Goal: Obtain resource: Download file/media

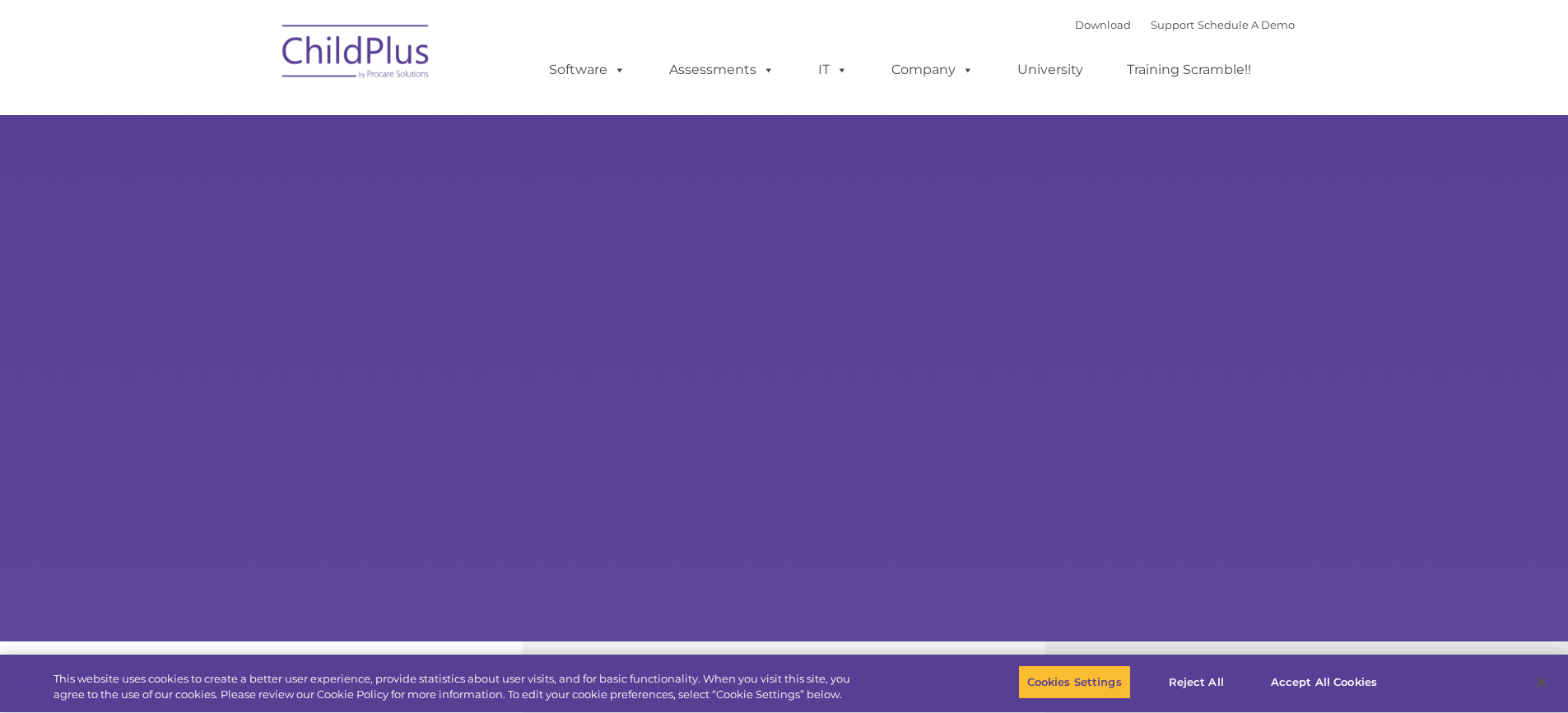
select select "MEDIUM"
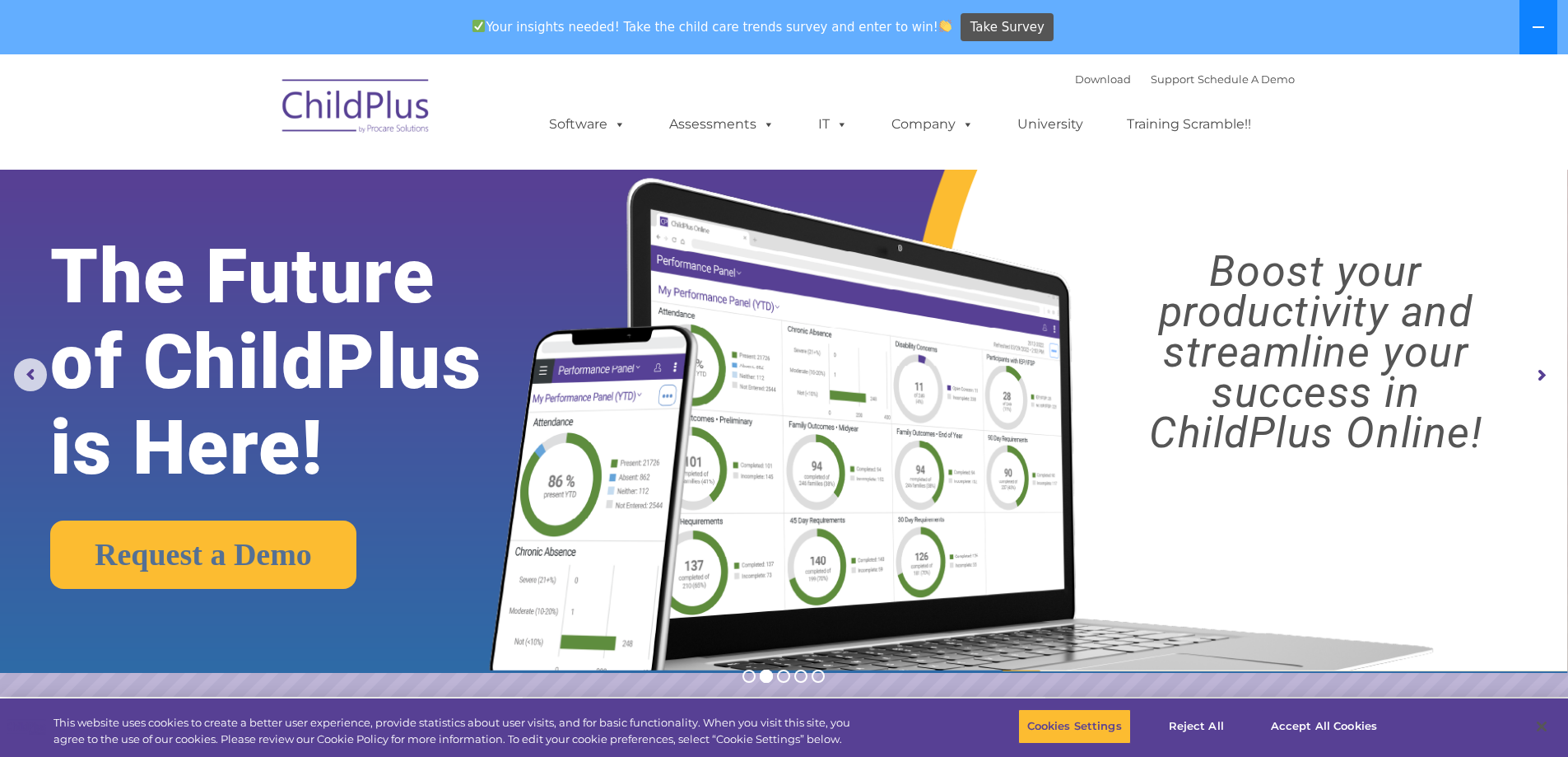
click at [1541, 30] on icon at bounding box center [1539, 27] width 14 height 14
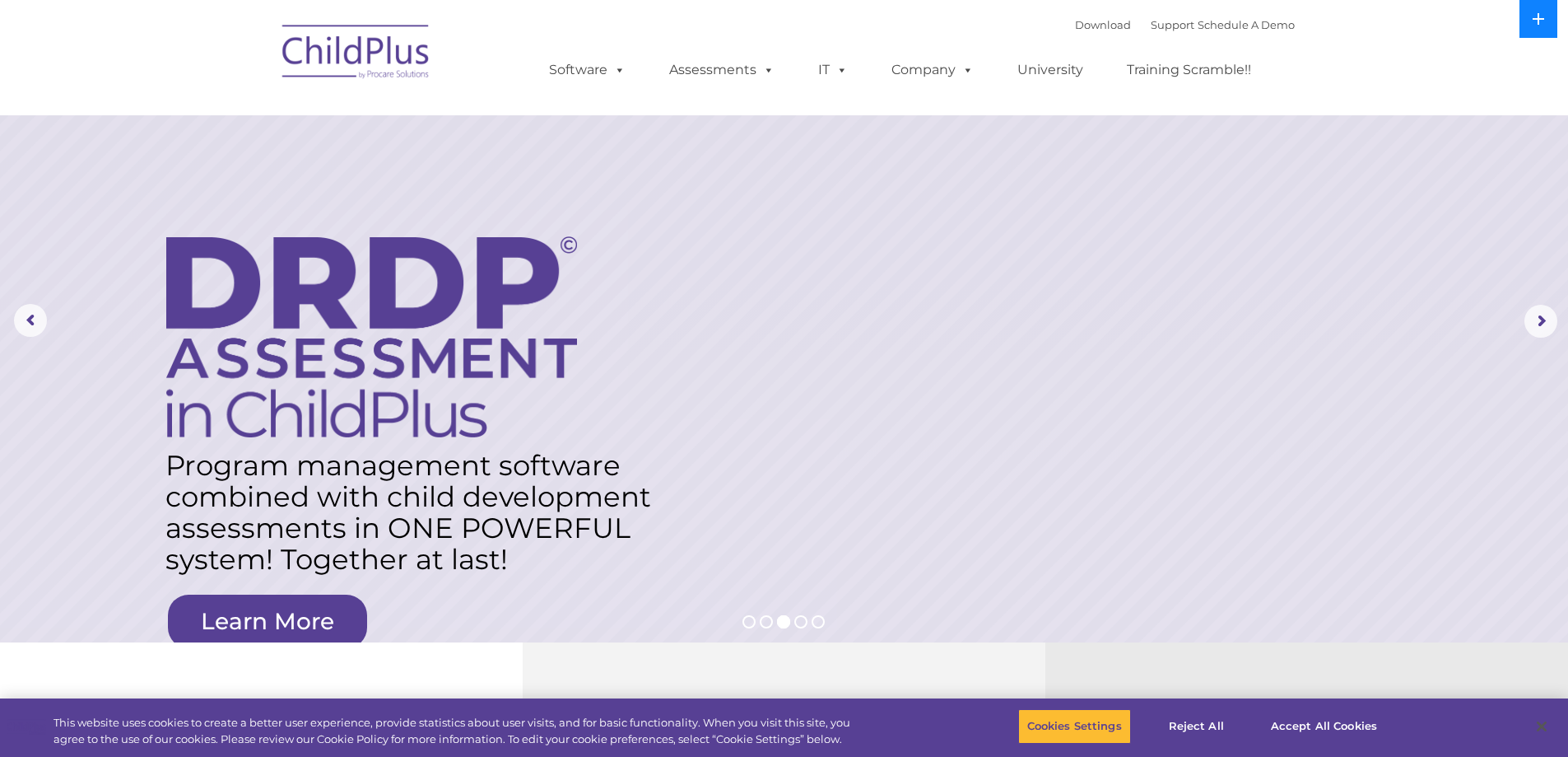
click at [1541, 16] on icon at bounding box center [1539, 19] width 14 height 14
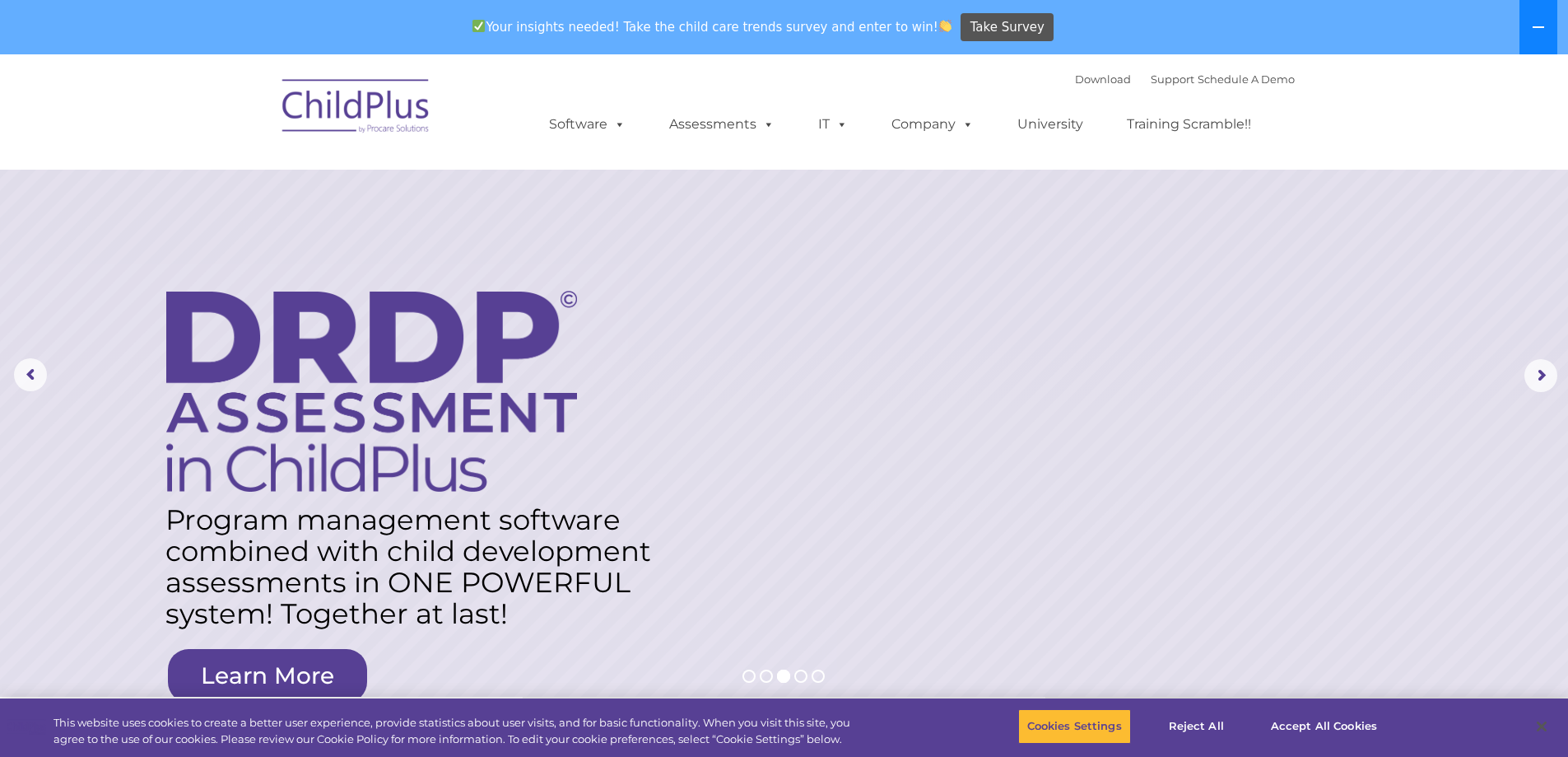
click at [1546, 14] on button at bounding box center [1538, 27] width 38 height 54
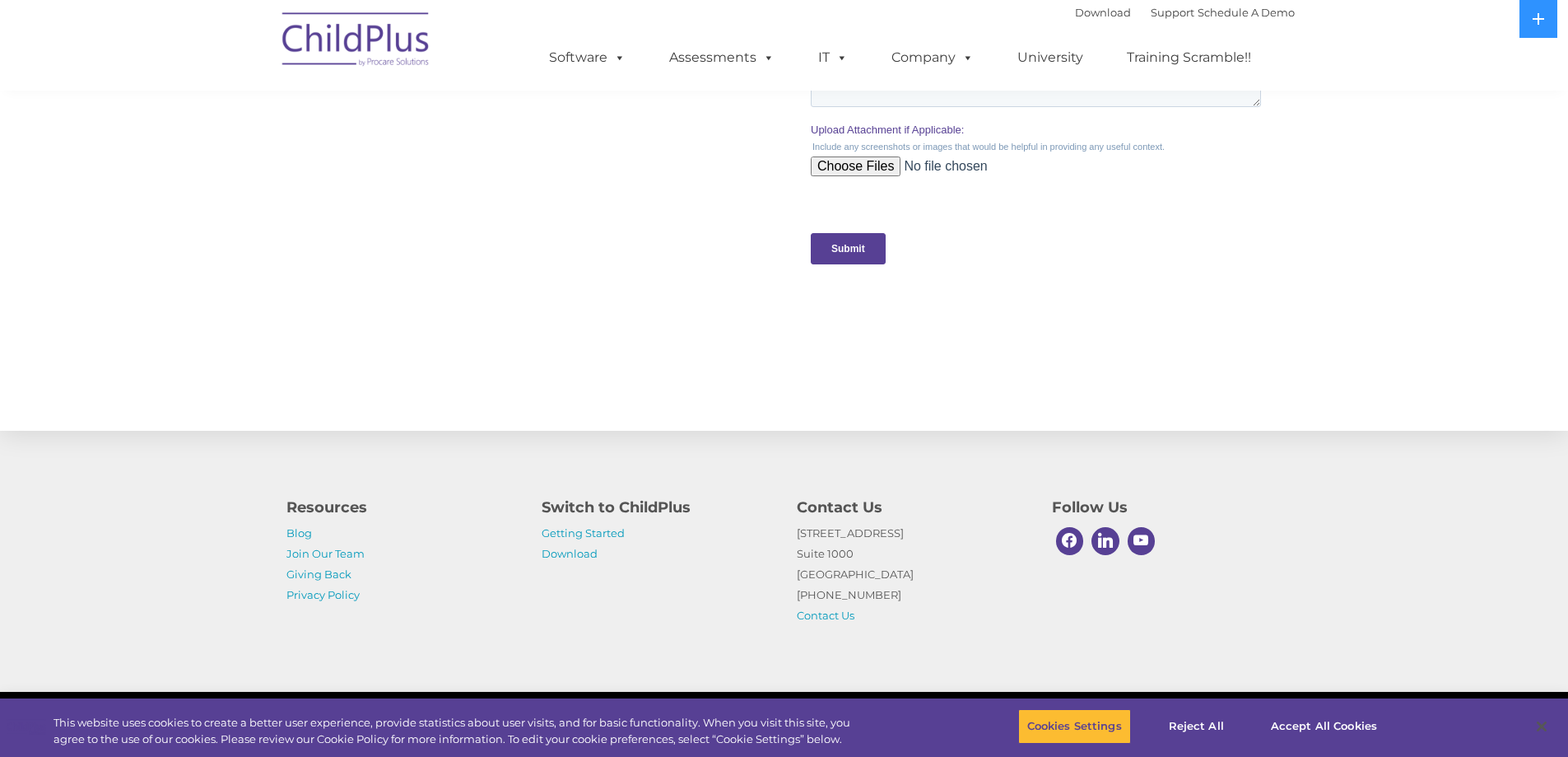
scroll to position [1595, 0]
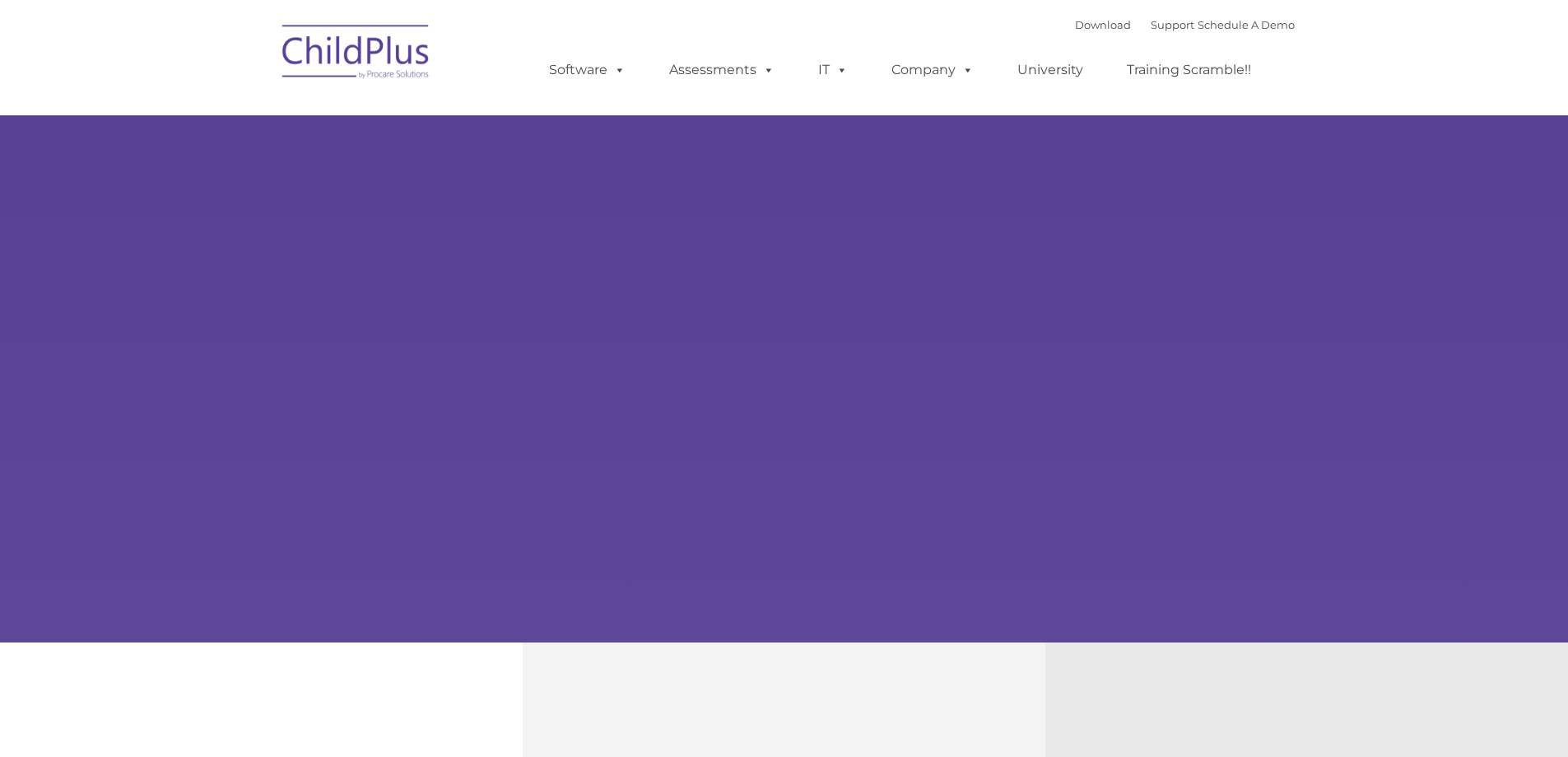
click at [392, 193] on div "Learn More Request a Demo The Future of ChildPlus is Here! Boost your productiv…" at bounding box center [784, 321] width 1568 height 643
type input ""
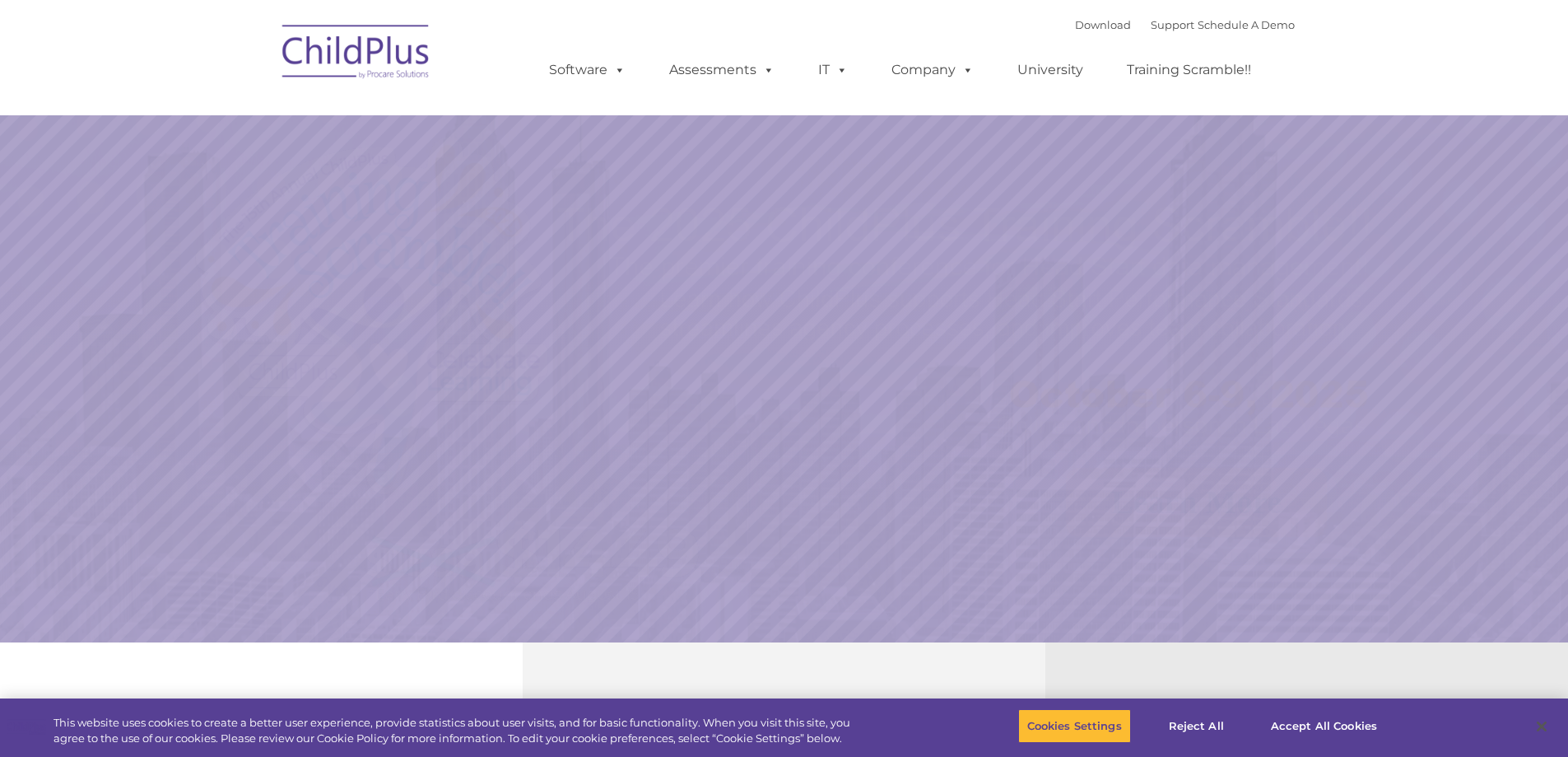
select select "MEDIUM"
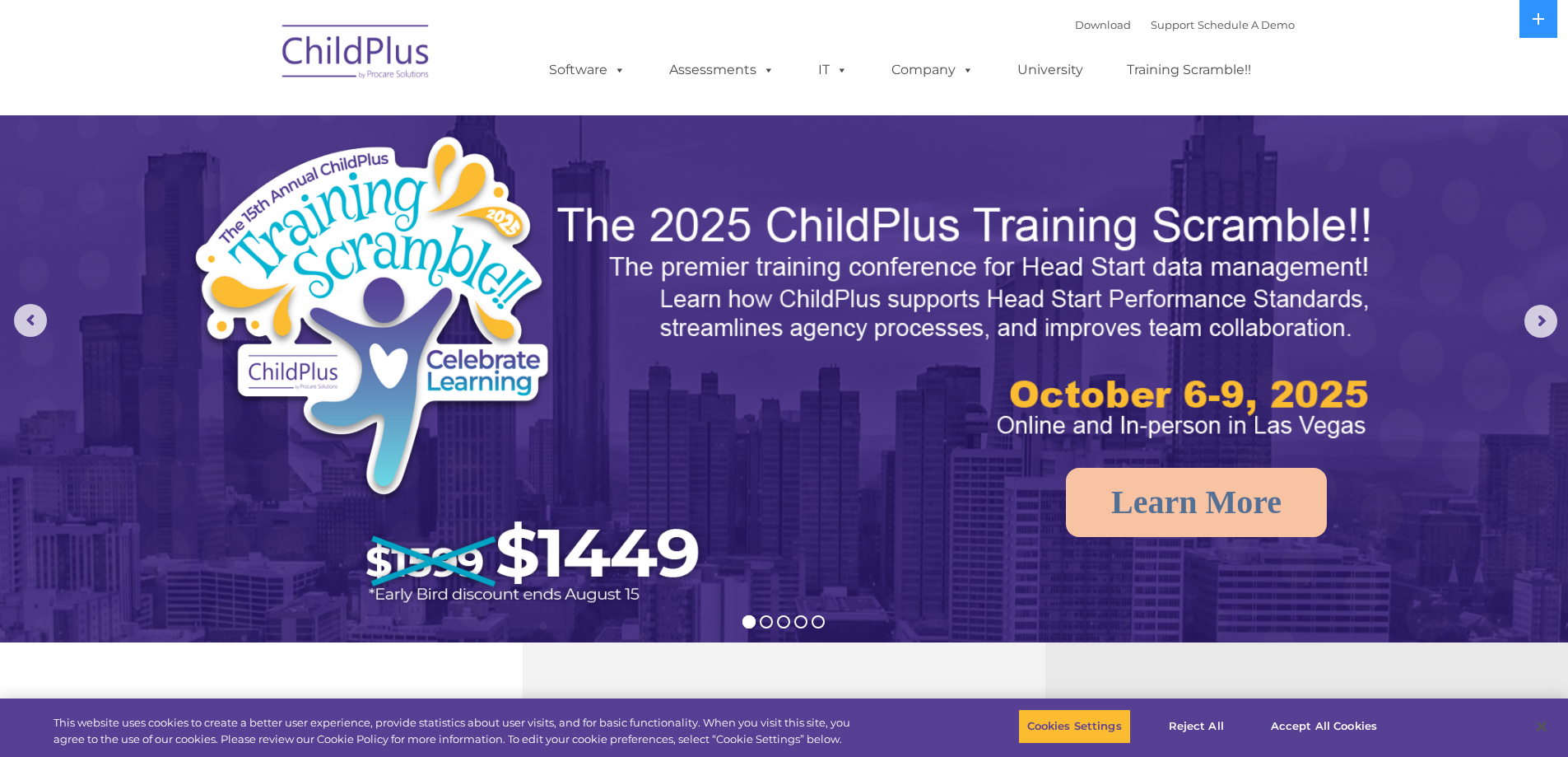
click at [417, 50] on img at bounding box center [356, 55] width 165 height 83
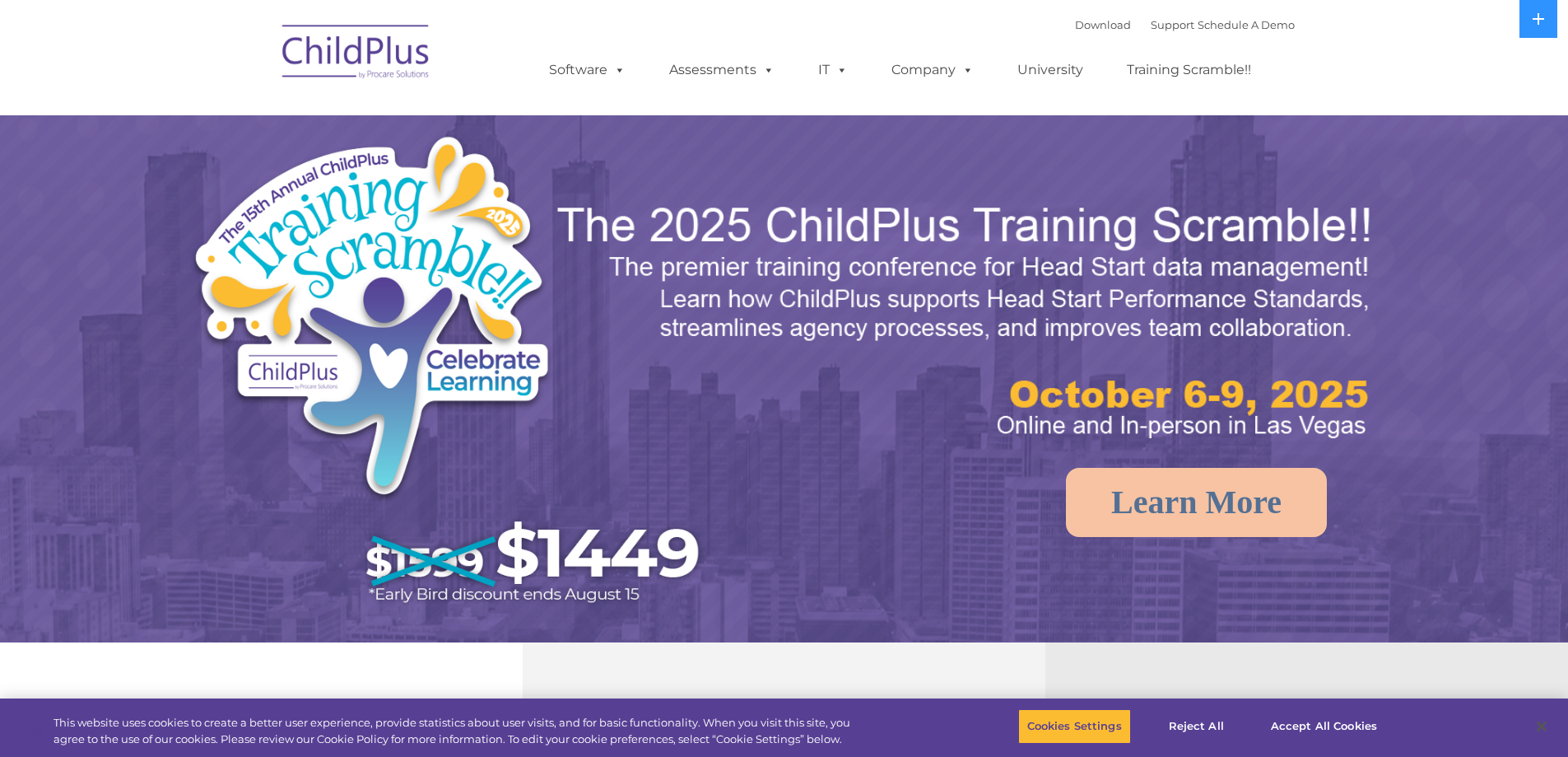
select select "MEDIUM"
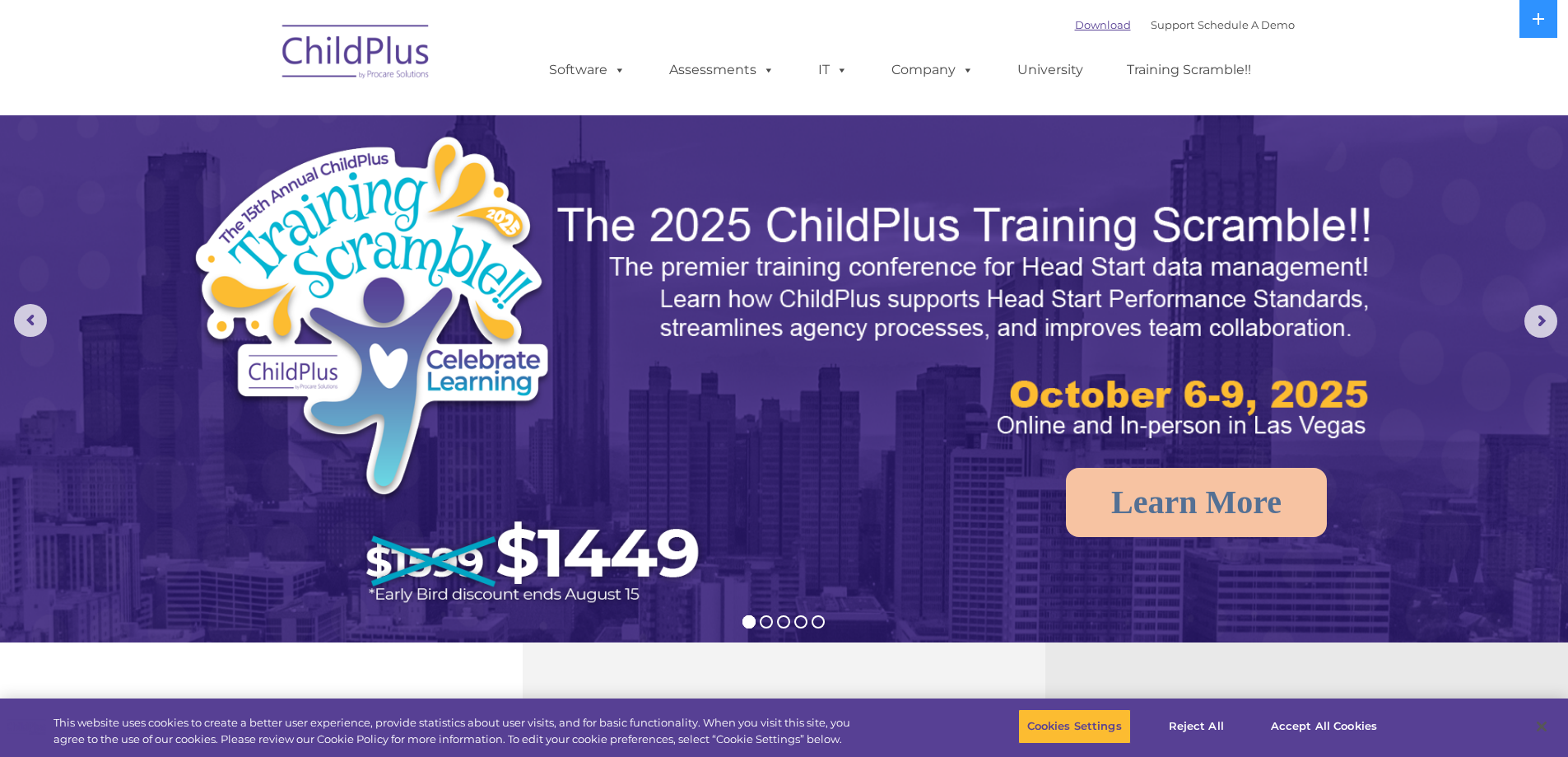
click at [1086, 26] on link "Download" at bounding box center [1103, 25] width 56 height 14
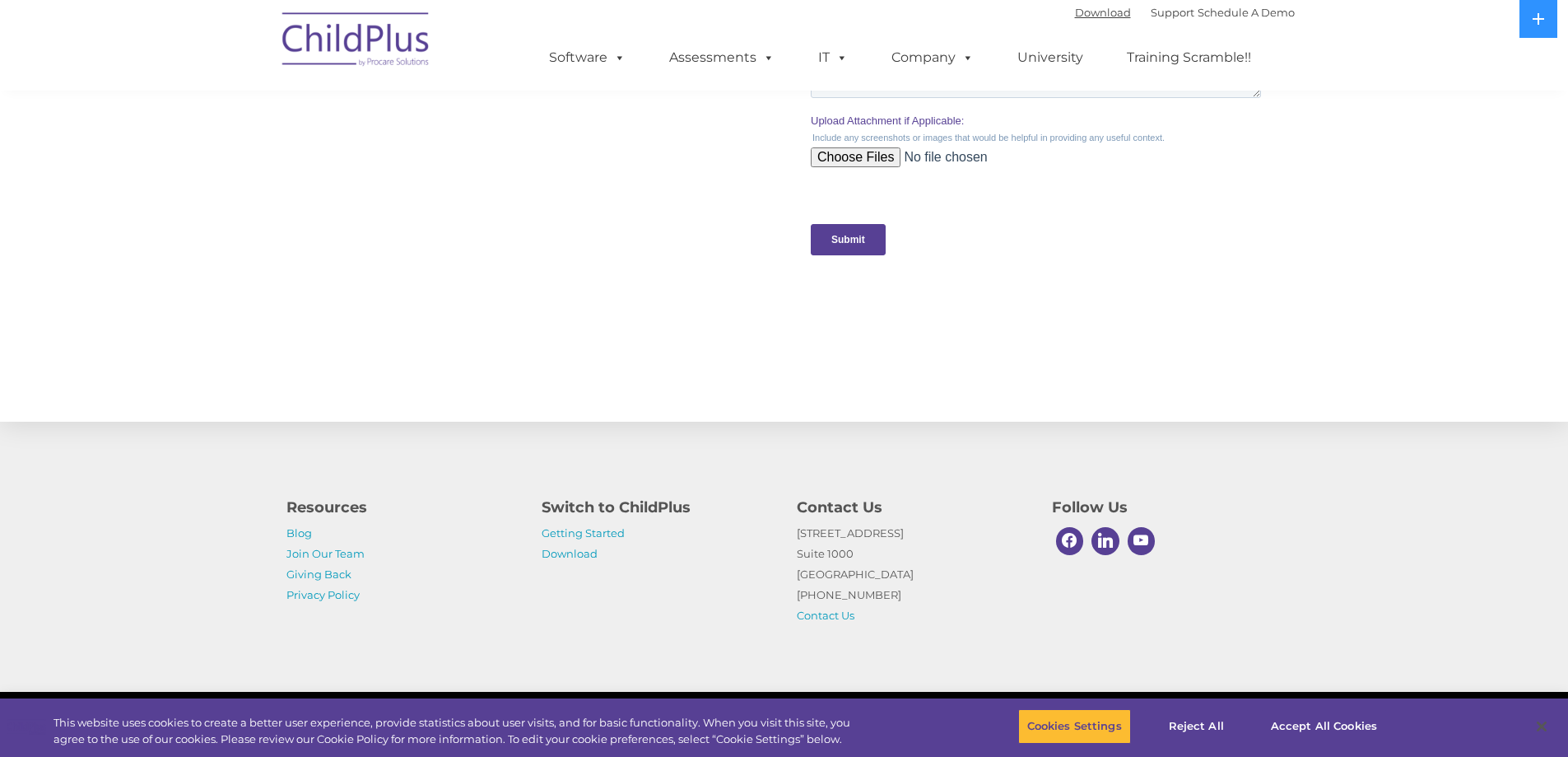
scroll to position [1595, 0]
